Goal: Task Accomplishment & Management: Complete application form

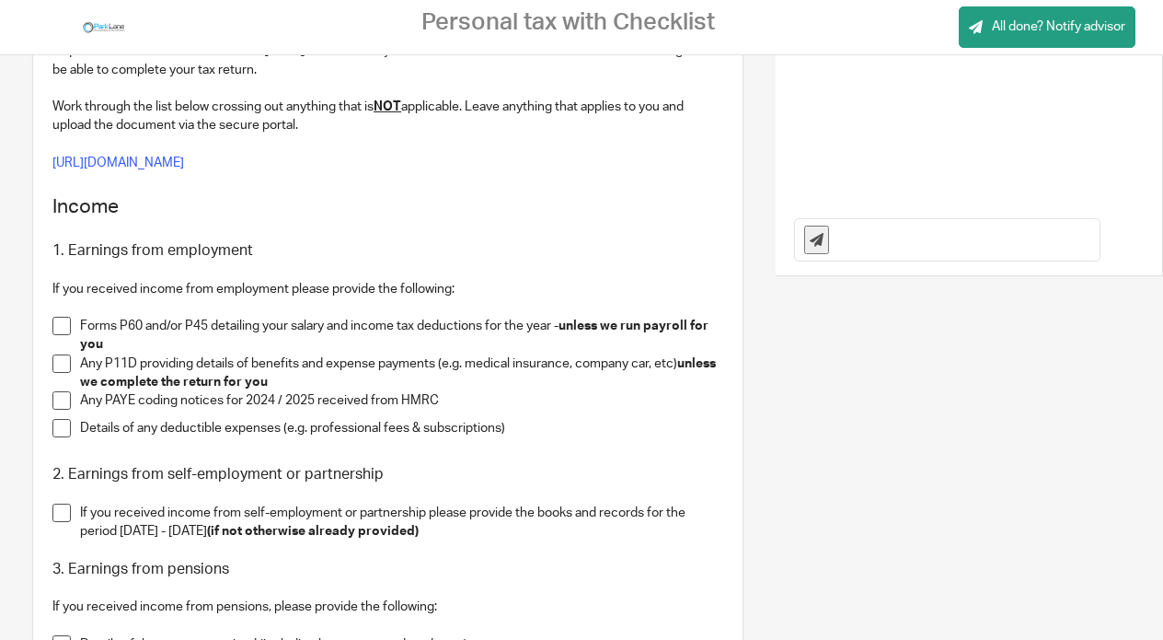
scroll to position [368, 0]
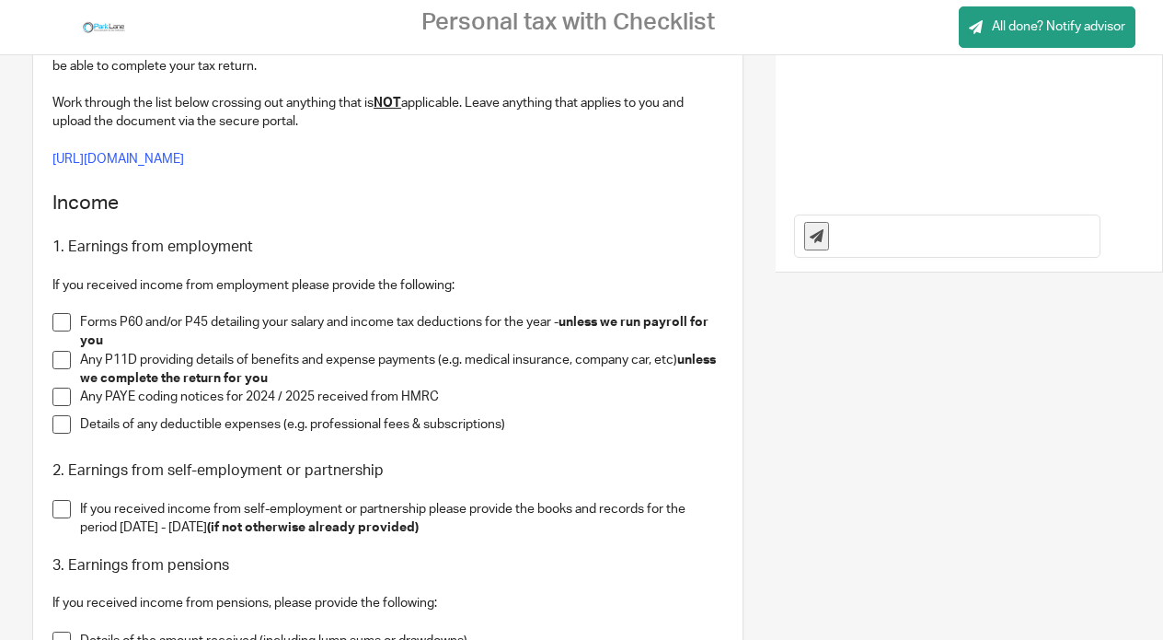
click at [64, 322] on span at bounding box center [61, 322] width 18 height 18
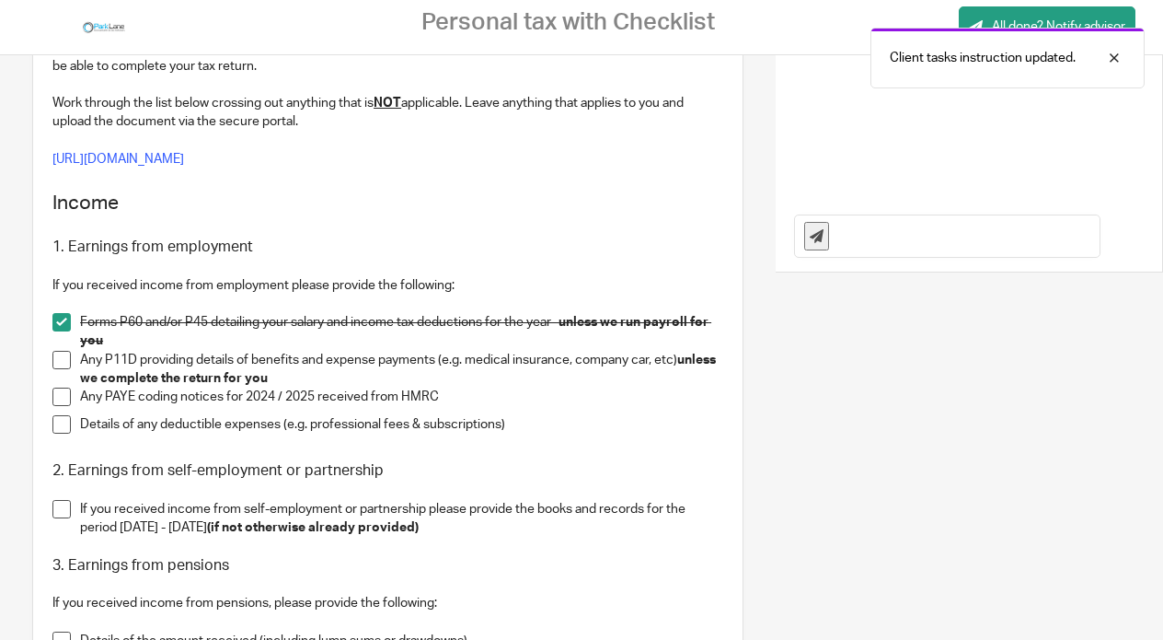
click at [62, 399] on span at bounding box center [61, 396] width 18 height 18
click at [67, 420] on span at bounding box center [61, 424] width 18 height 18
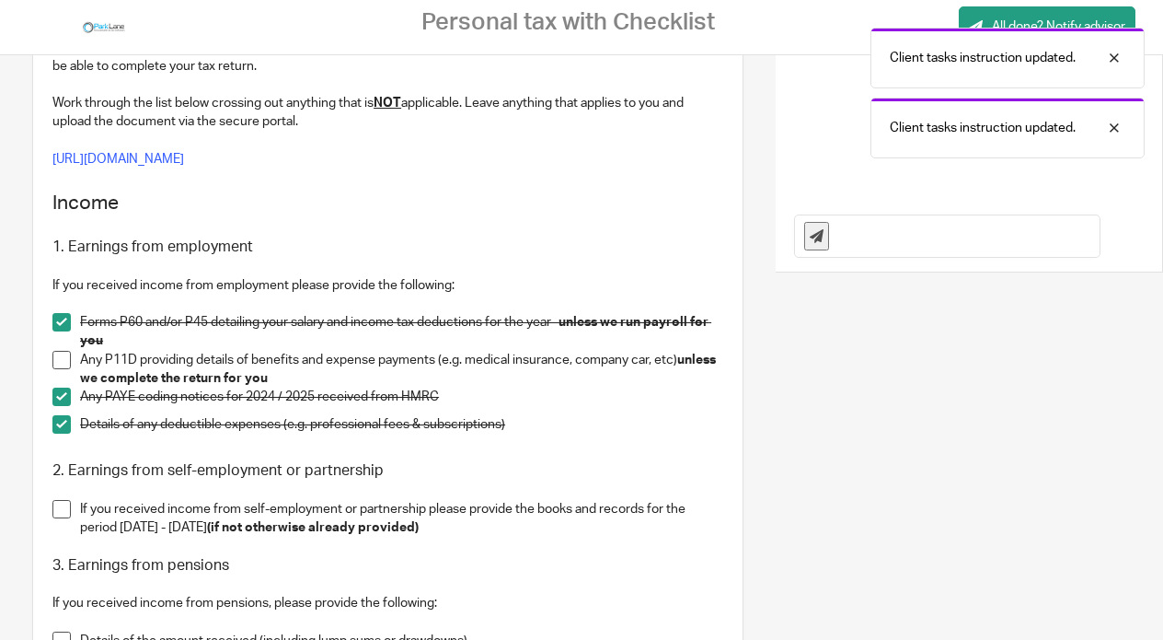
click at [53, 509] on span at bounding box center [61, 509] width 18 height 18
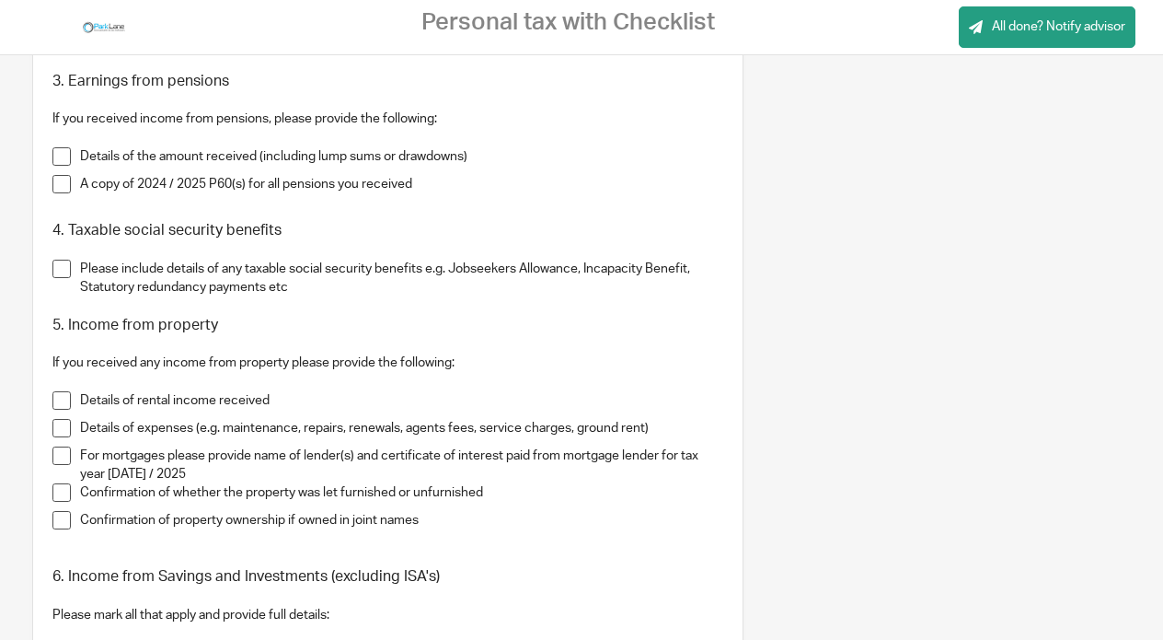
scroll to position [920, 0]
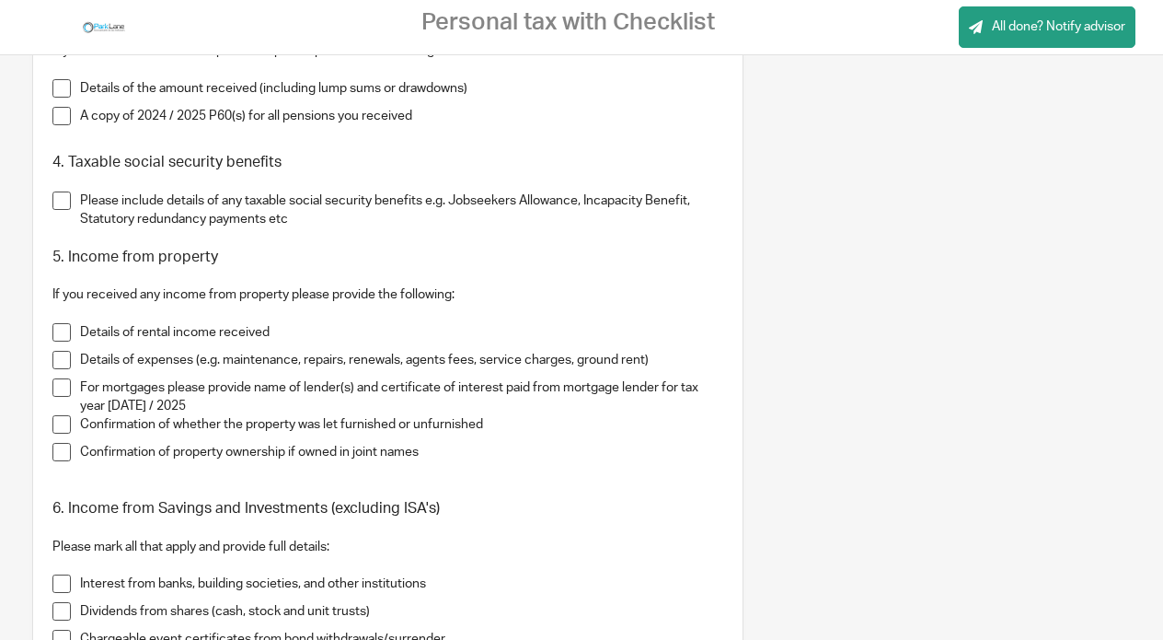
click at [62, 336] on span at bounding box center [61, 332] width 18 height 18
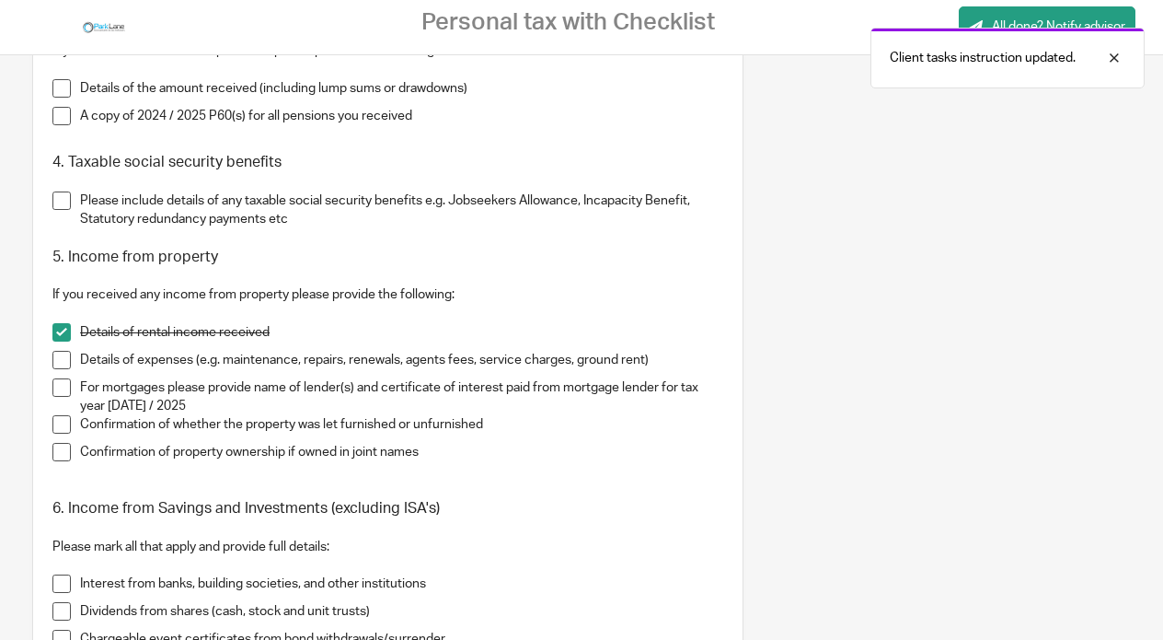
click at [59, 364] on span at bounding box center [61, 360] width 18 height 18
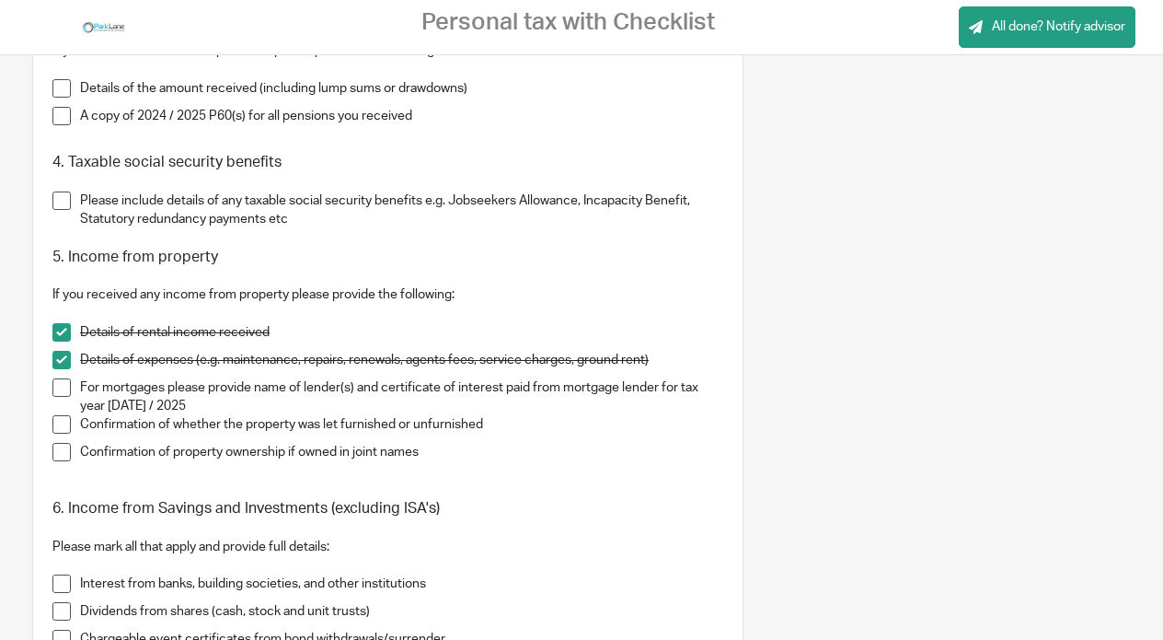
click at [59, 383] on span at bounding box center [61, 387] width 18 height 18
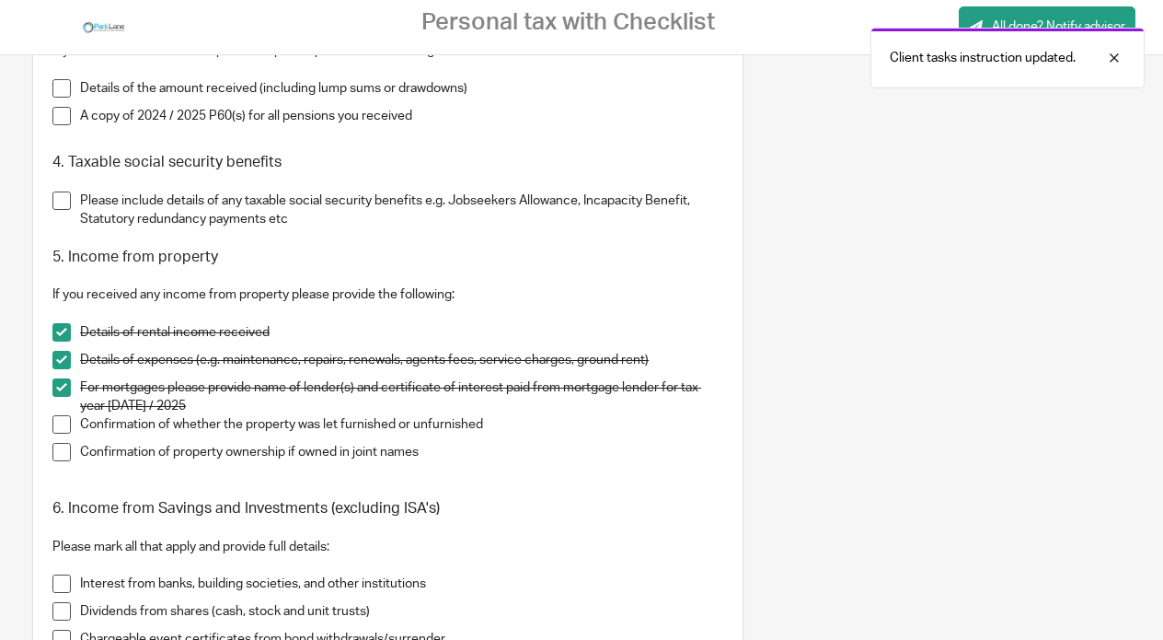
click at [63, 427] on span at bounding box center [61, 424] width 18 height 18
click at [64, 456] on span at bounding box center [61, 452] width 18 height 18
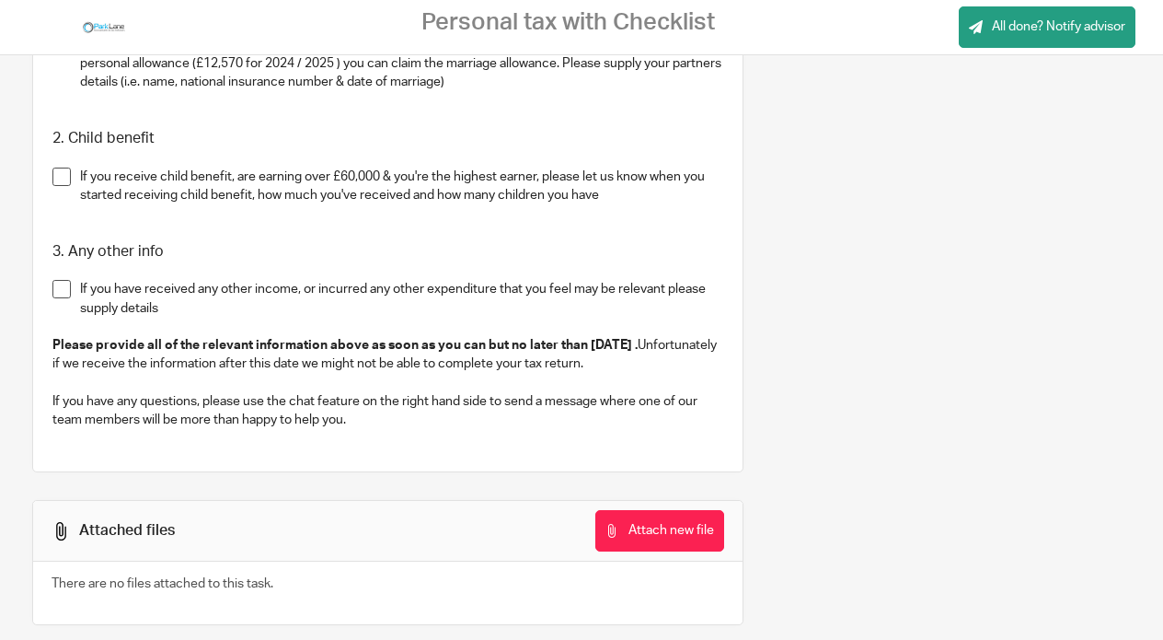
scroll to position [2661, 0]
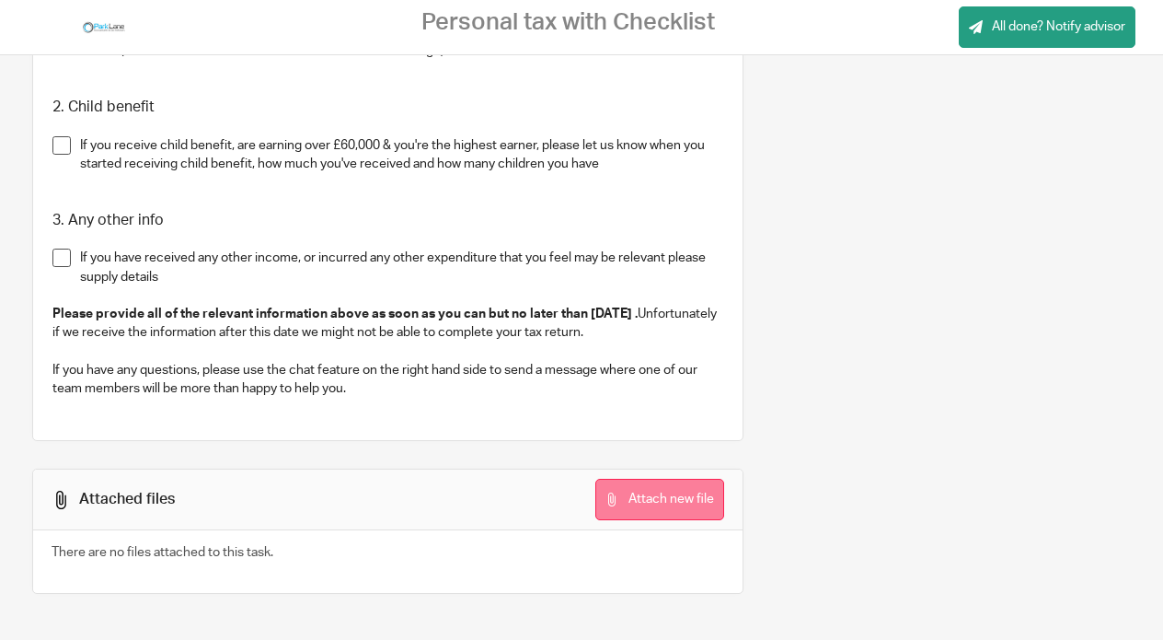
click at [645, 495] on button "Attach new file" at bounding box center [659, 499] width 129 height 41
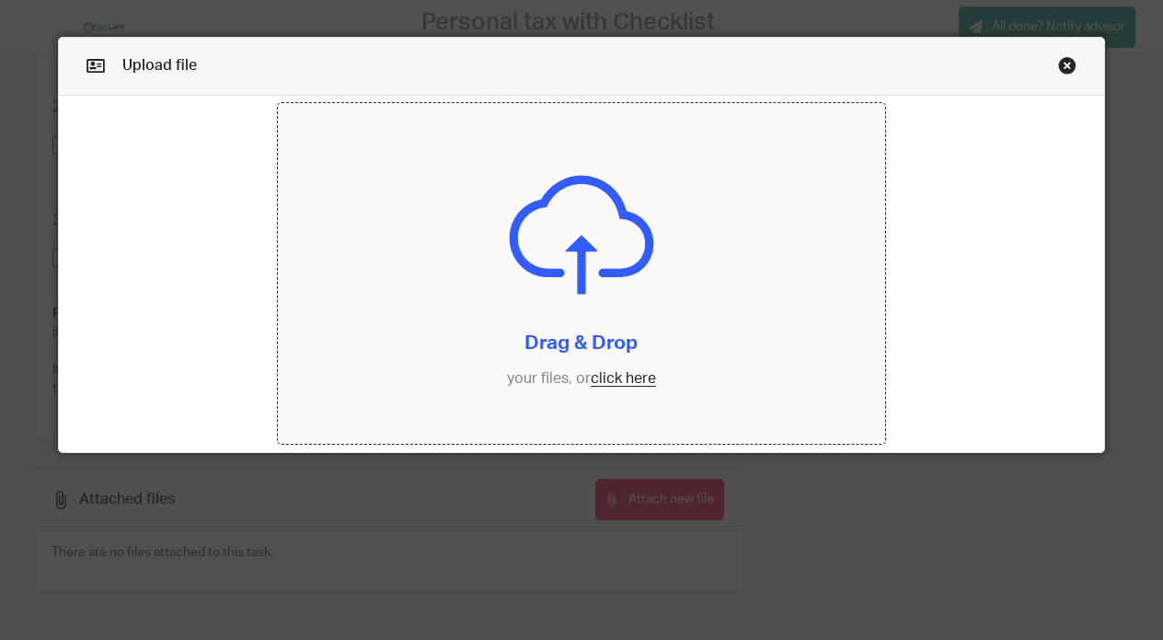
click at [602, 372] on input "file" at bounding box center [581, 273] width 607 height 341
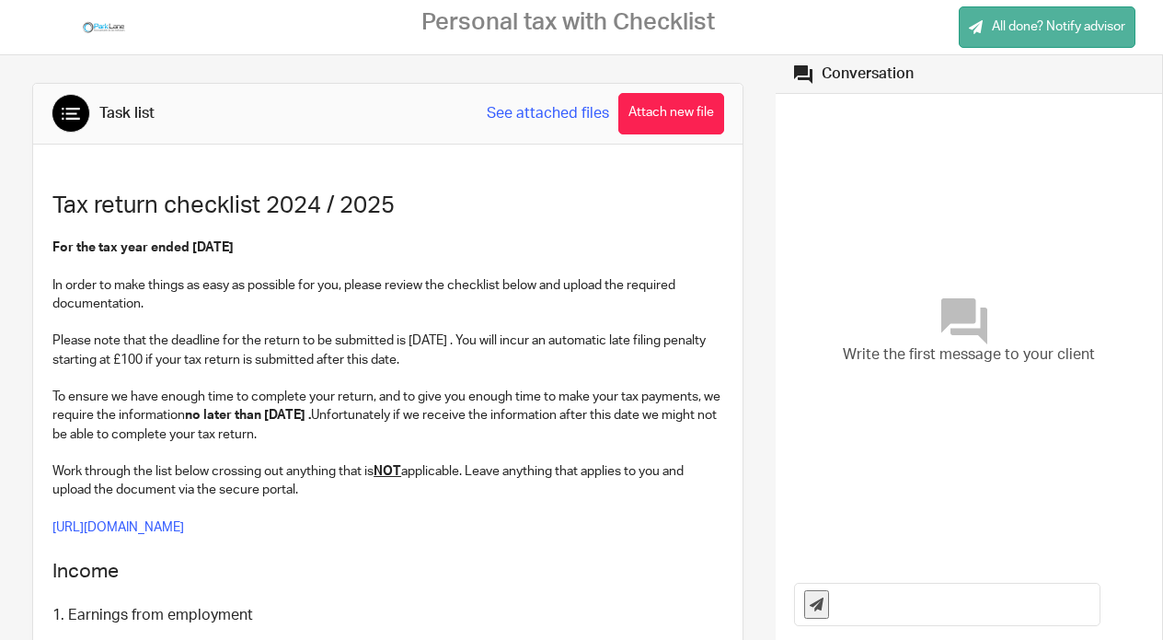
click at [1023, 28] on span "All done? Notify advisor" at bounding box center [1058, 26] width 133 height 18
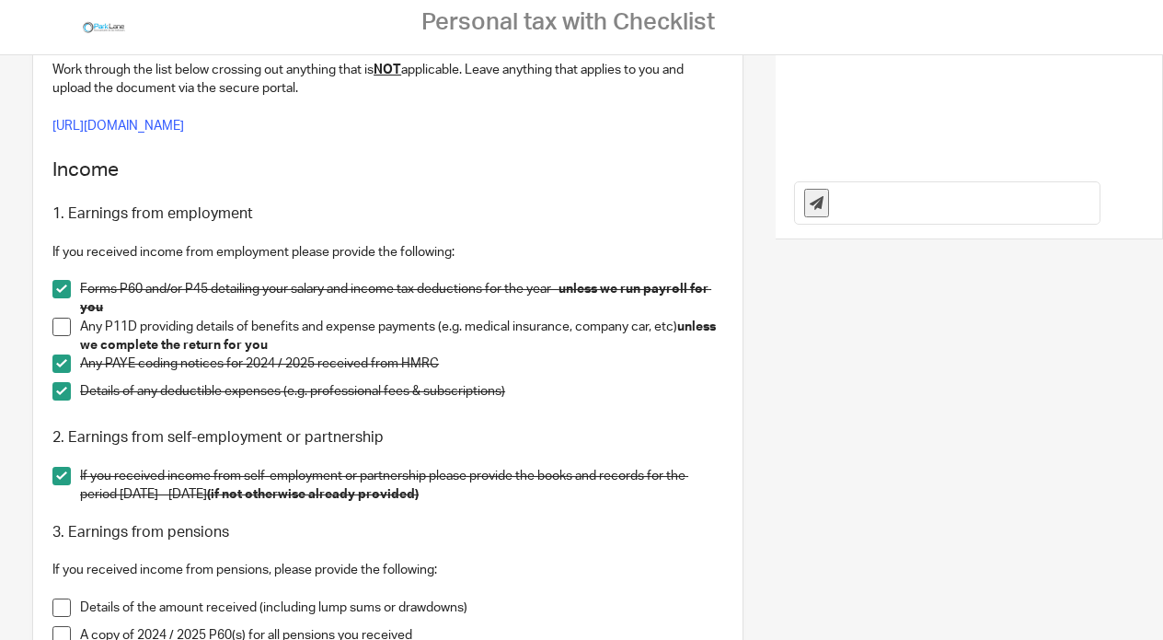
scroll to position [644, 0]
